Goal: Task Accomplishment & Management: Manage account settings

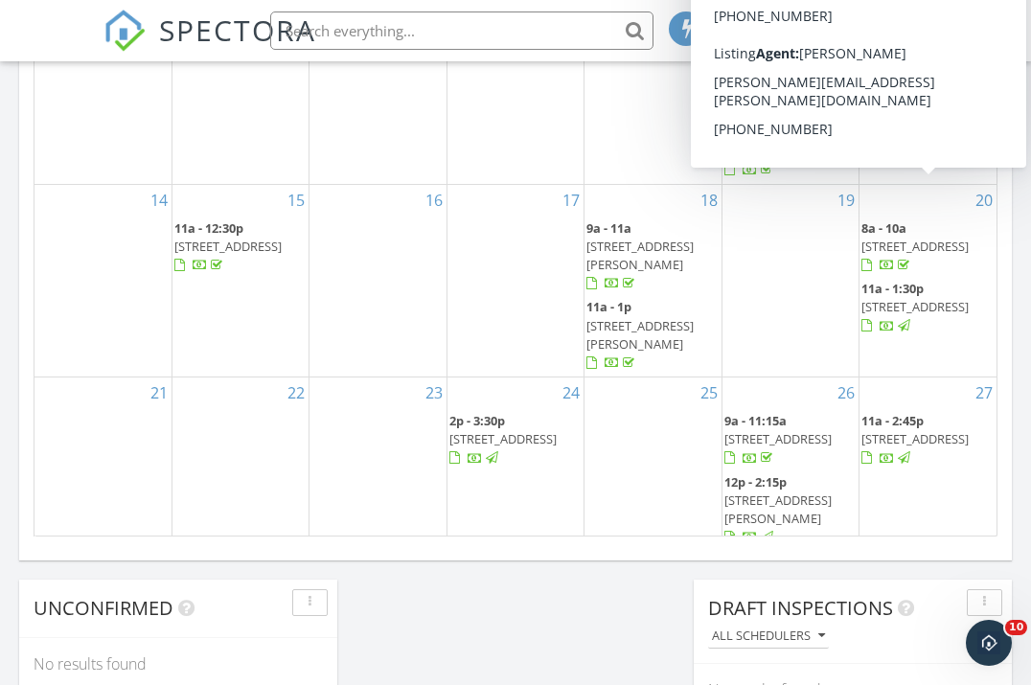
scroll to position [1353, 0]
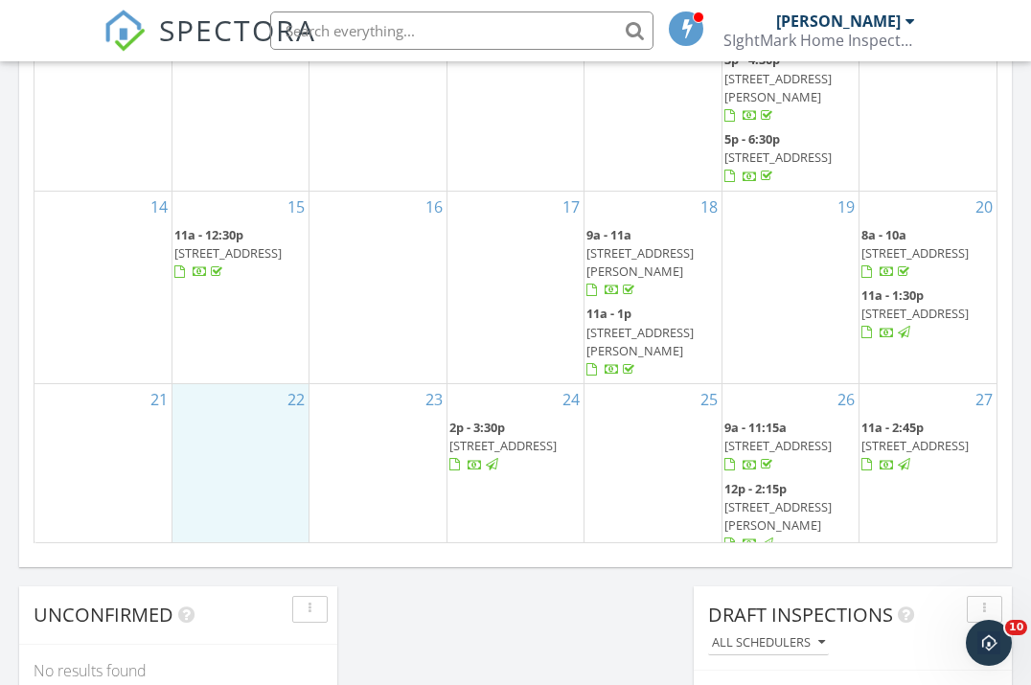
click at [235, 384] on div "22" at bounding box center [241, 470] width 136 height 173
click at [797, 498] on span "316 E Ave A, South Hutchinson 67505" at bounding box center [778, 515] width 107 height 35
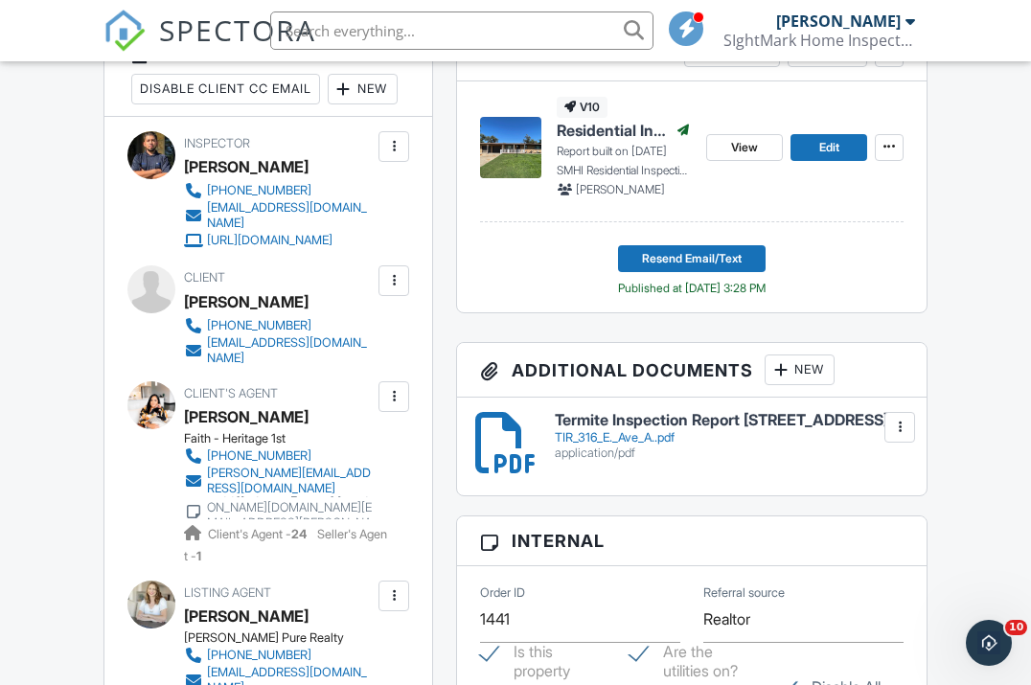
scroll to position [783, 0]
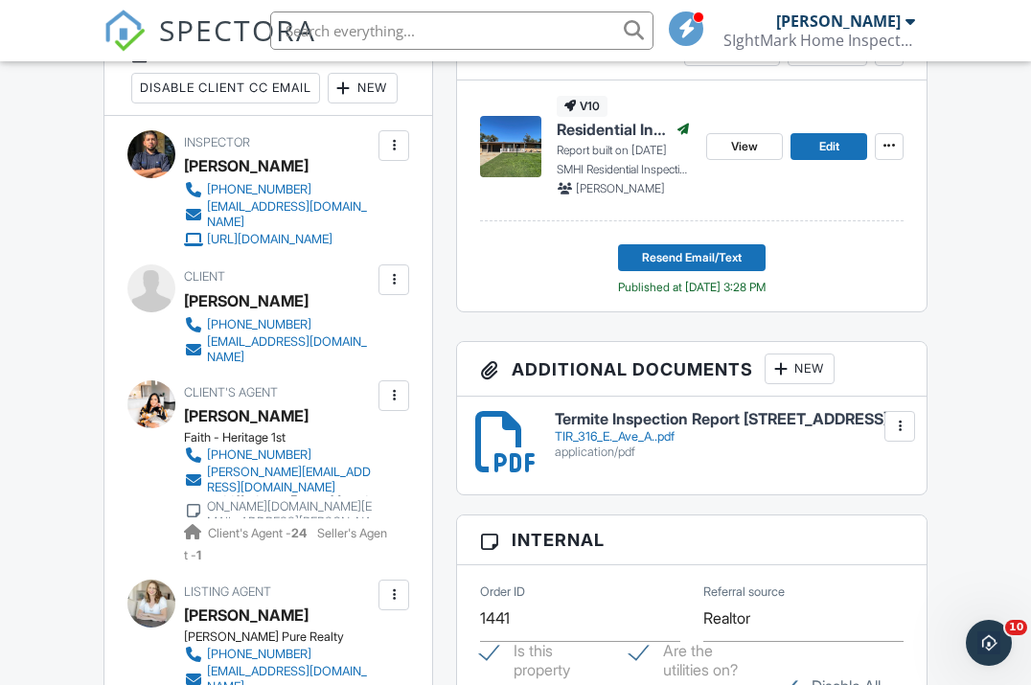
click at [812, 363] on div "New" at bounding box center [800, 369] width 70 height 31
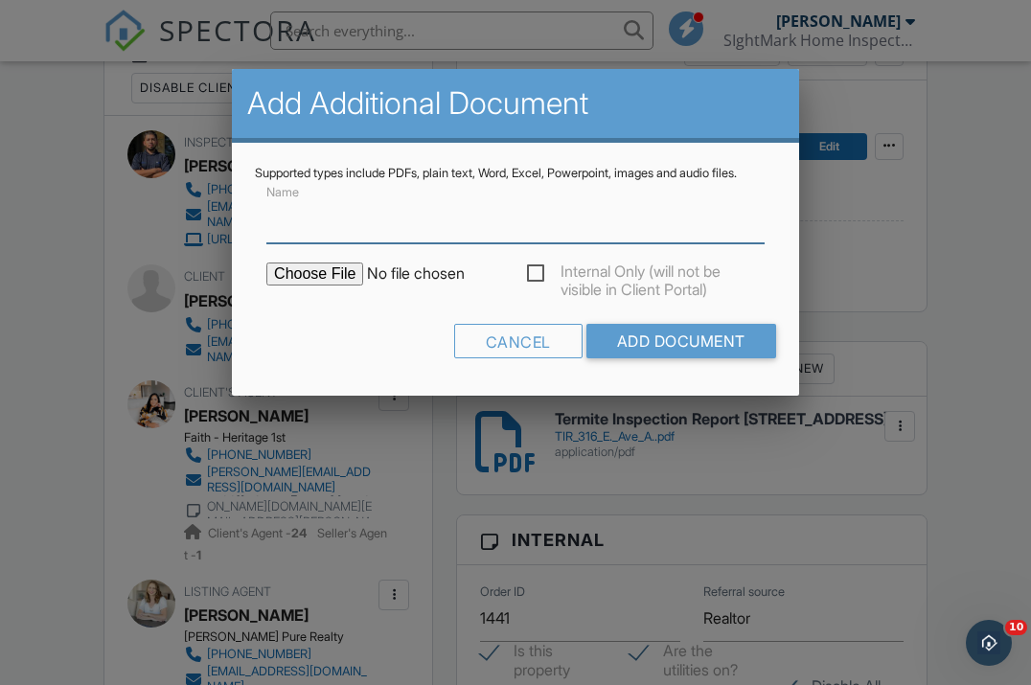
paste input "Radon Test Report [STREET_ADDRESS]"
type input "Radon Test Report [STREET_ADDRESS]"
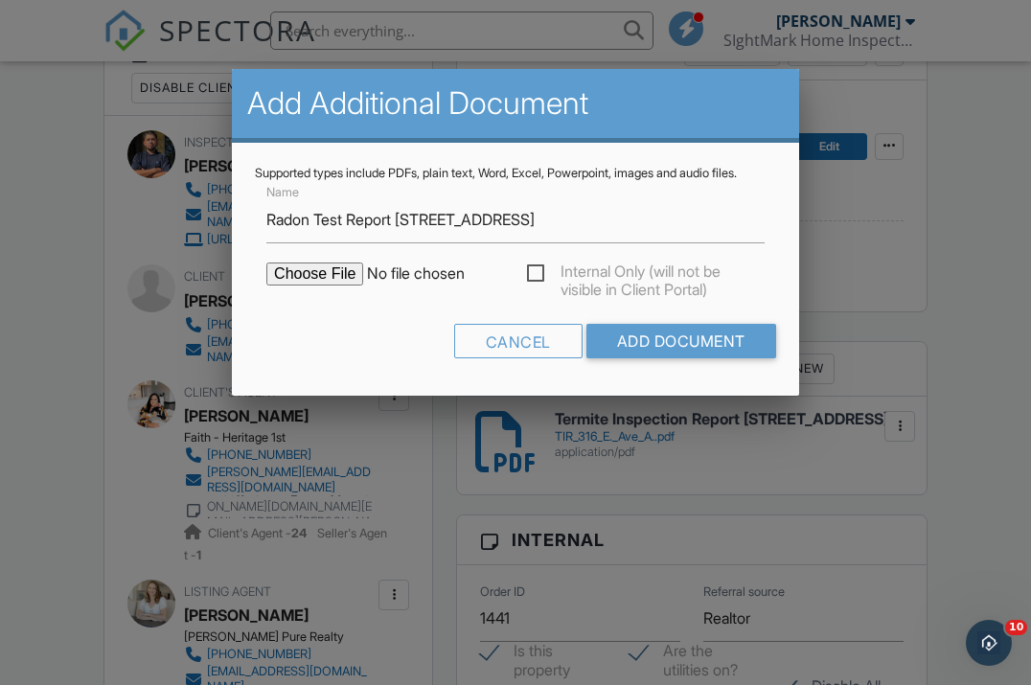
click at [290, 286] on input "file" at bounding box center [429, 274] width 326 height 23
type input "C:\fakepath\RTR 316_E_Ave_A.pdf"
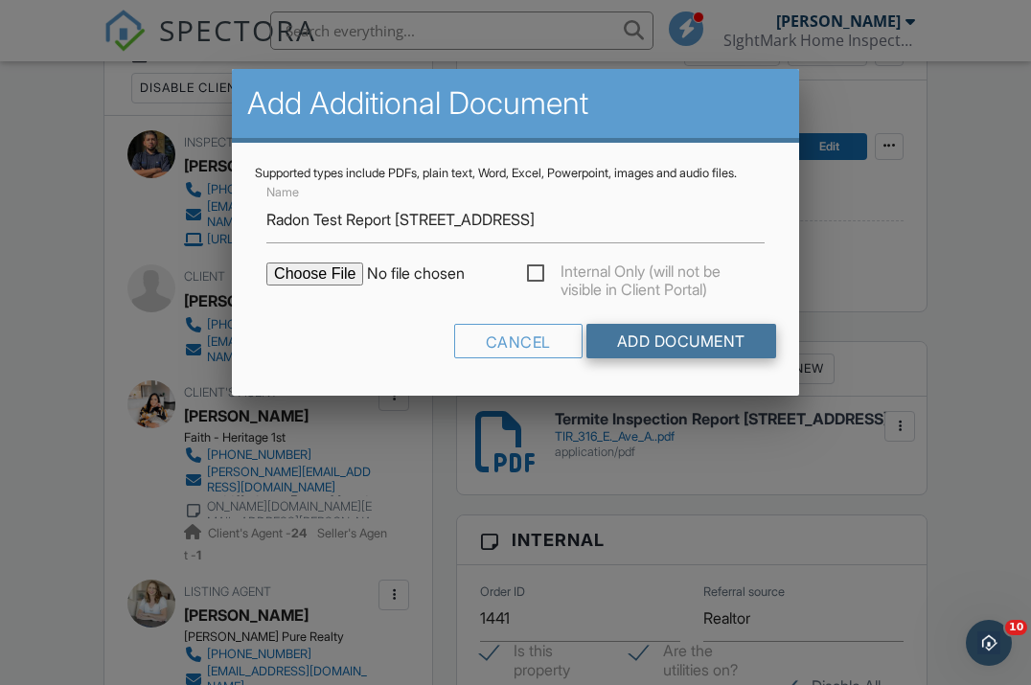
click at [686, 355] on input "Add Document" at bounding box center [682, 341] width 190 height 35
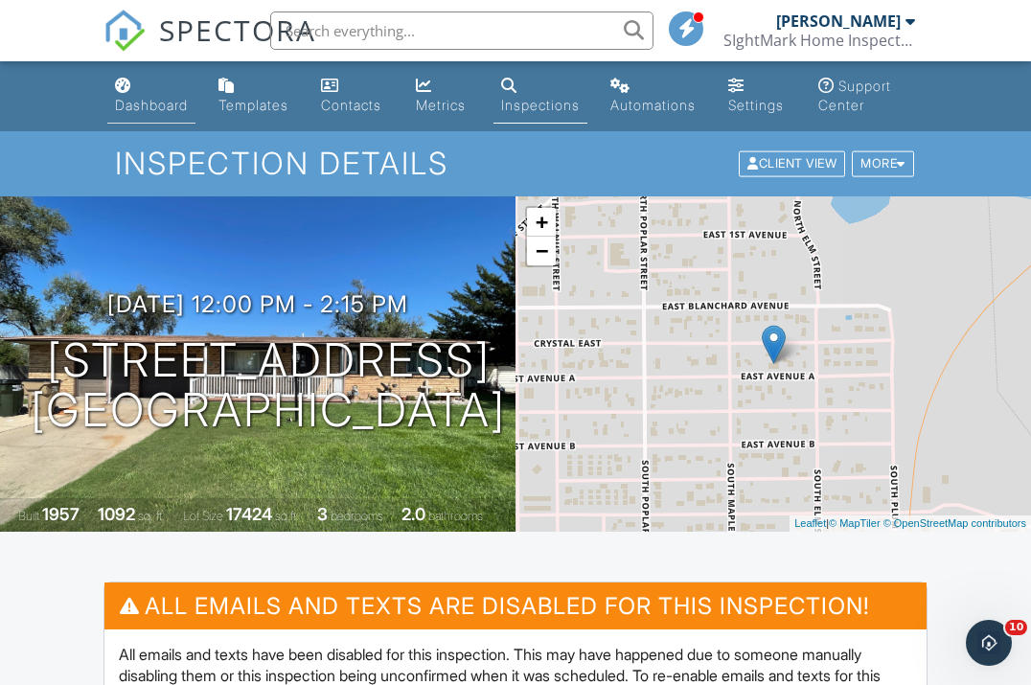
click at [147, 104] on div "Dashboard" at bounding box center [151, 105] width 73 height 16
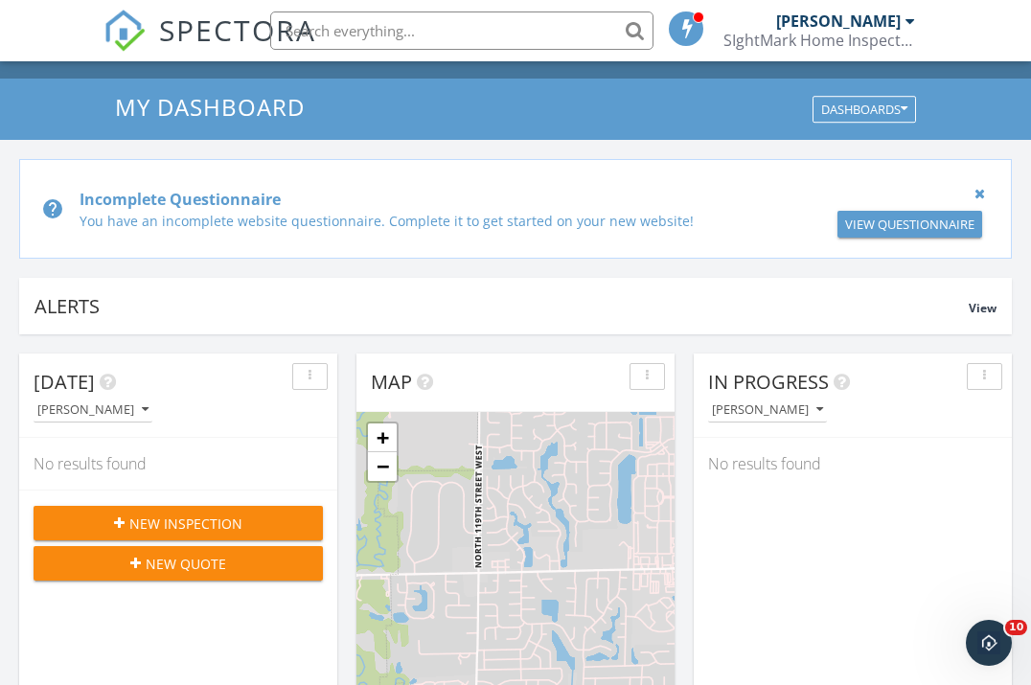
scroll to position [52, 0]
